Goal: Information Seeking & Learning: Learn about a topic

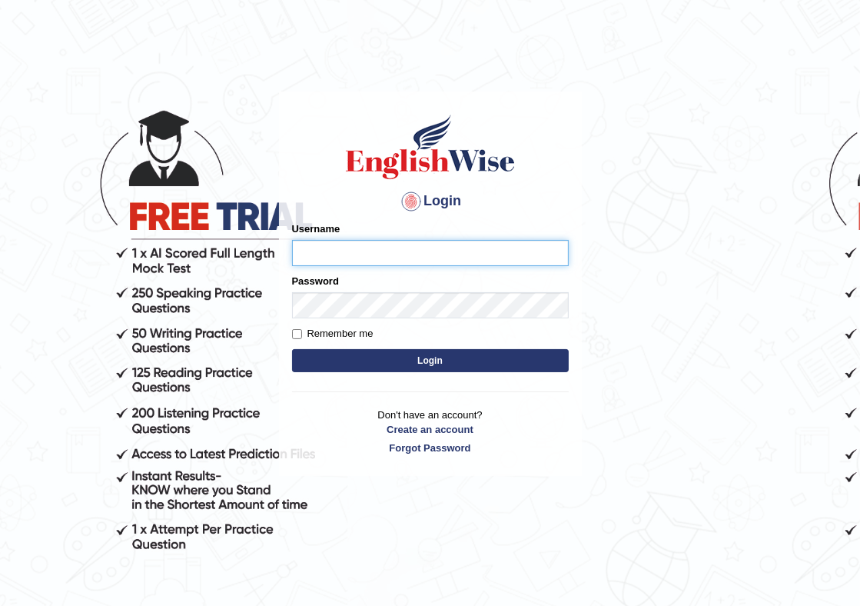
click at [322, 245] on input "Username" at bounding box center [430, 253] width 277 height 26
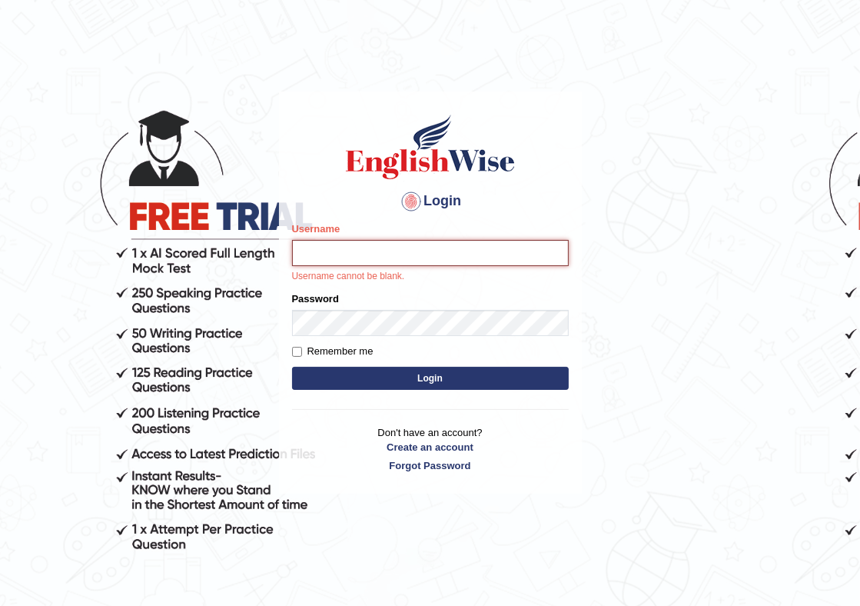
type input "Ladarwan"
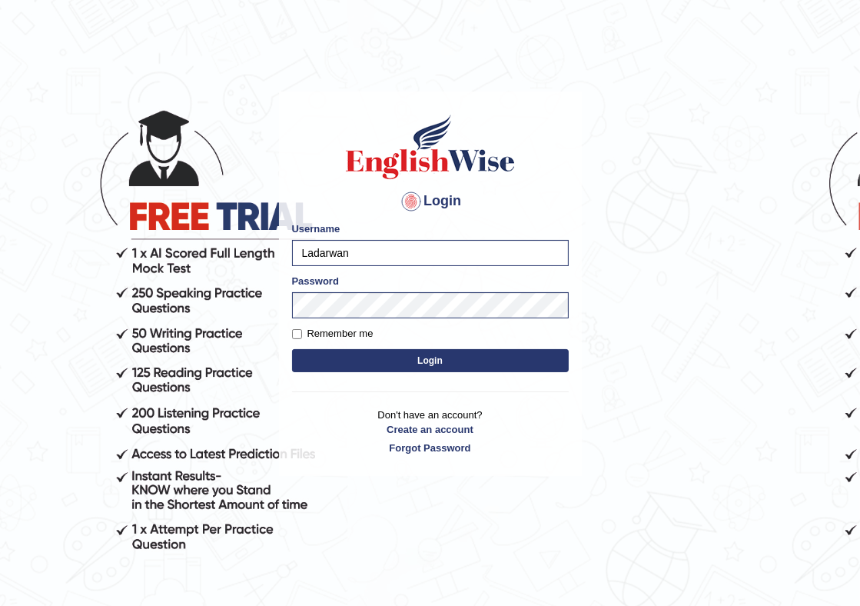
click at [375, 355] on button "Login" at bounding box center [430, 360] width 277 height 23
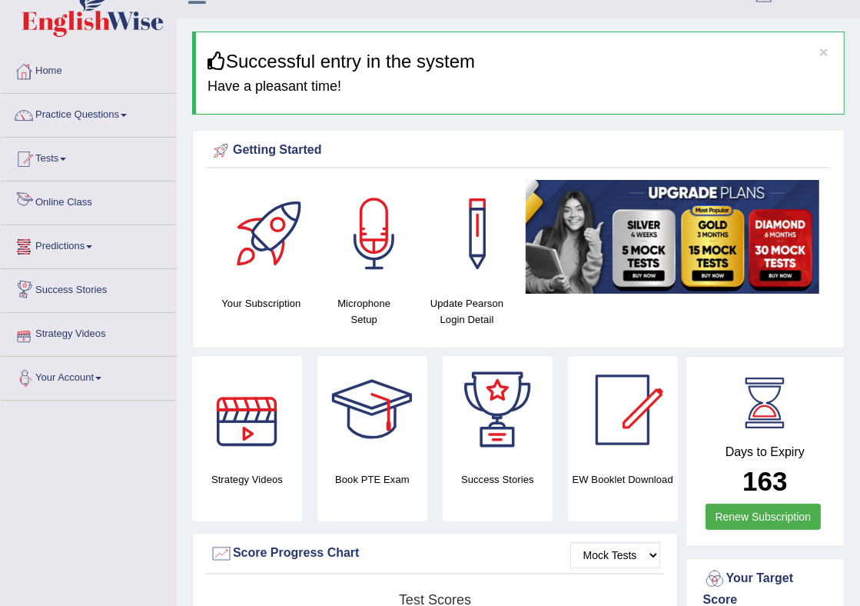
scroll to position [26, 0]
click at [88, 203] on link "Online Class" at bounding box center [88, 200] width 175 height 38
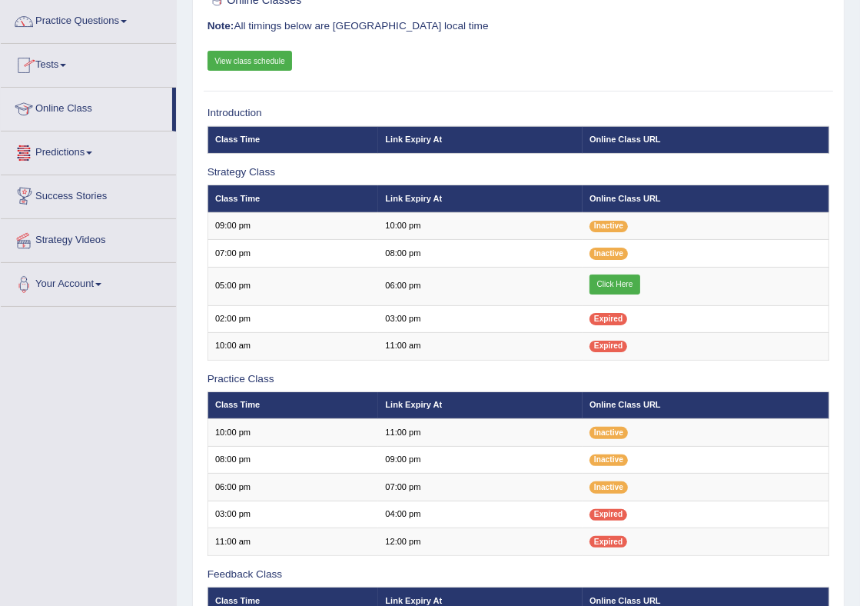
scroll to position [121, 0]
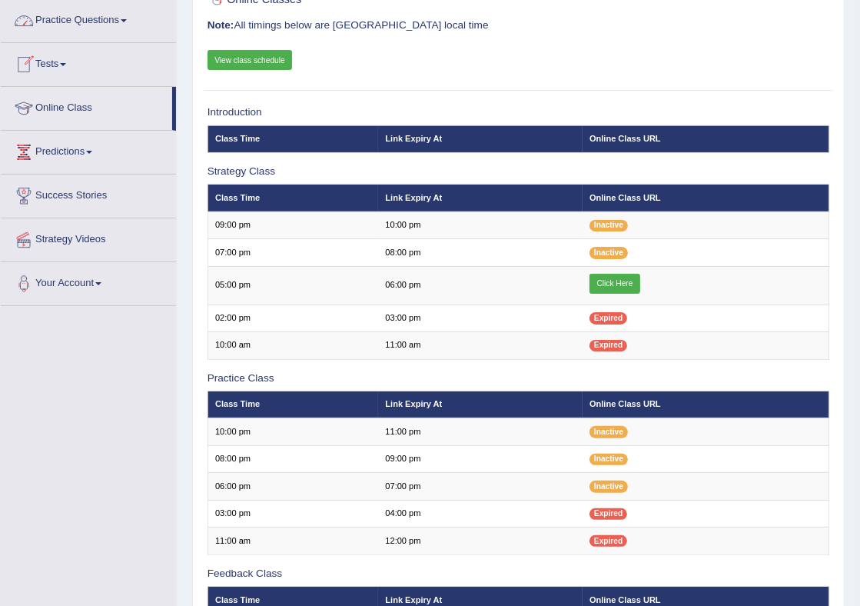
click at [104, 18] on link "Practice Questions" at bounding box center [88, 18] width 175 height 38
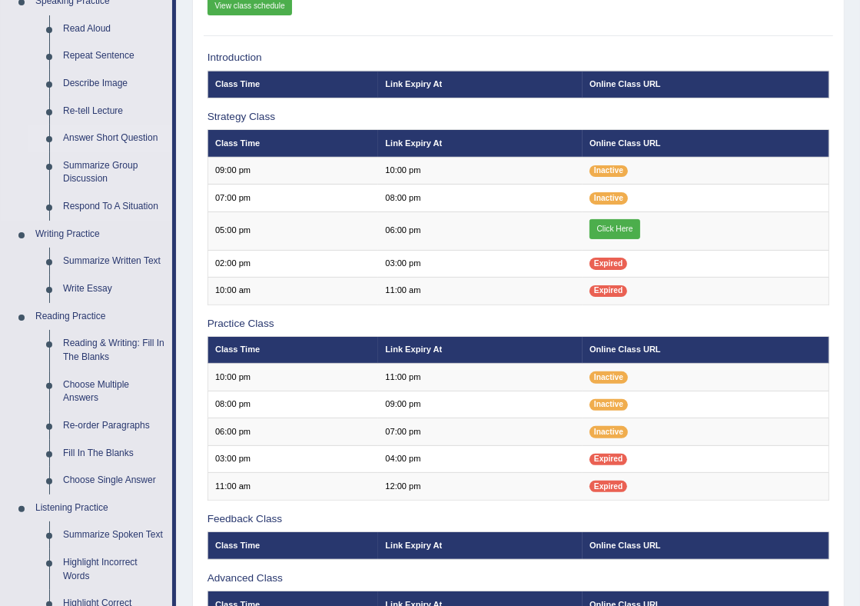
scroll to position [175, 0]
click at [96, 28] on link "Read Aloud" at bounding box center [114, 29] width 116 height 28
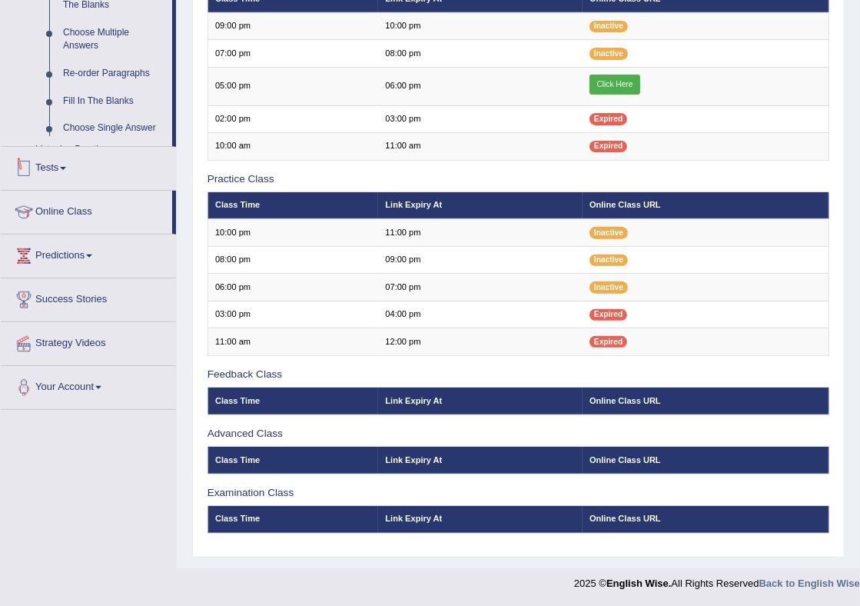
scroll to position [615, 0]
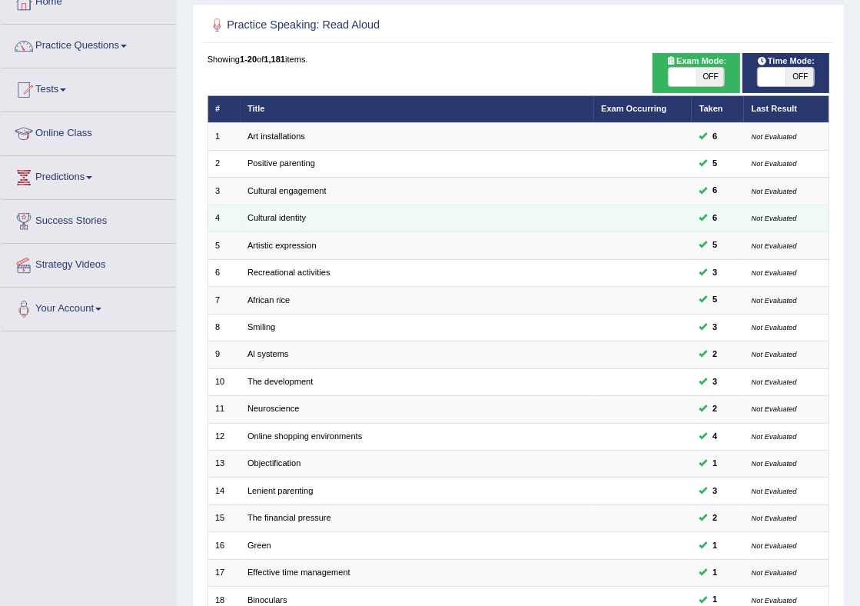
scroll to position [120, 0]
